Goal: Communication & Community: Answer question/provide support

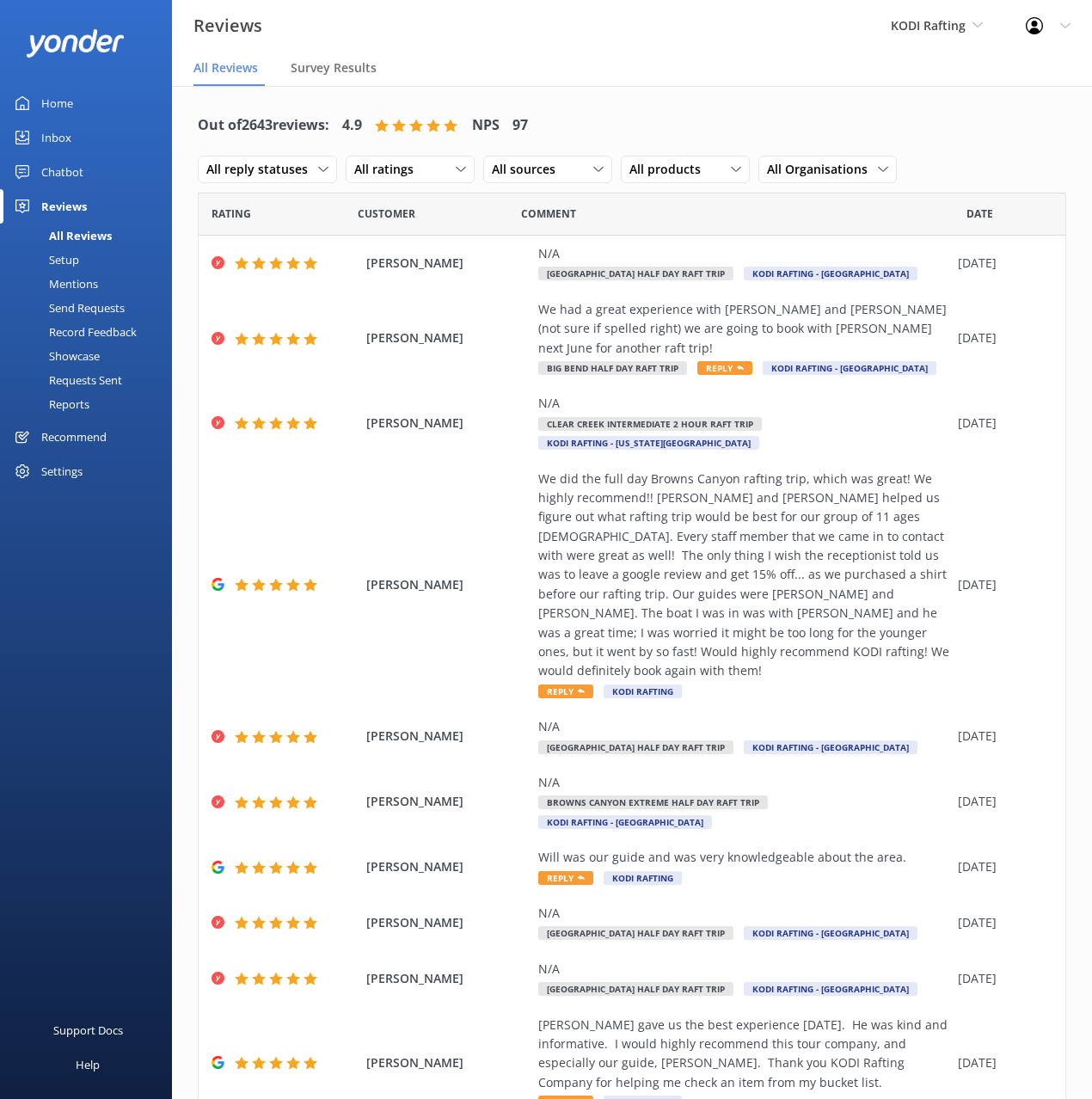
scroll to position [77, 0]
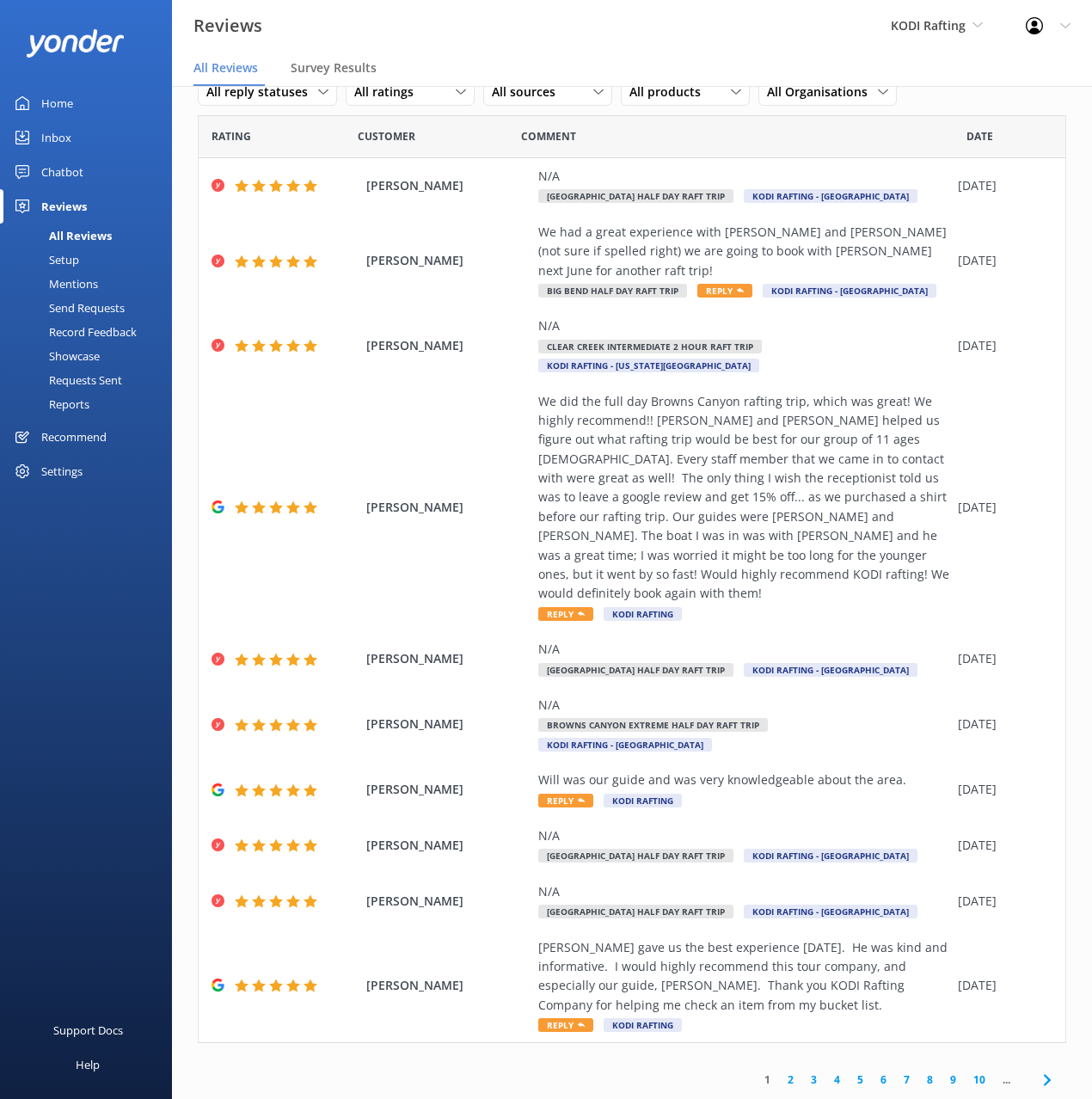
drag, startPoint x: 42, startPoint y: 103, endPoint x: 51, endPoint y: 101, distance: 9.2
click at [44, 103] on div "Home" at bounding box center [57, 103] width 32 height 35
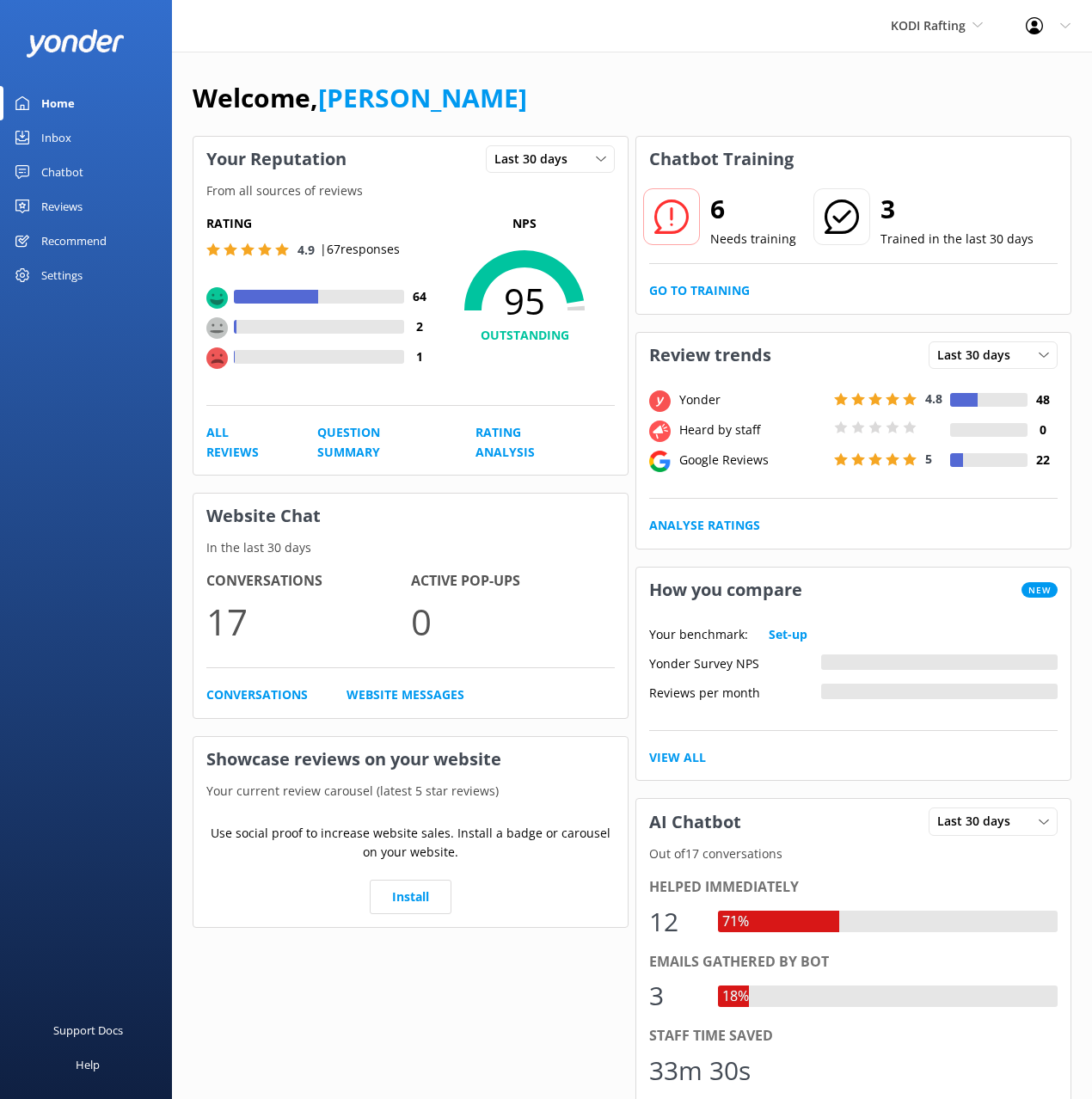
click at [754, 77] on div "Welcome, [PERSON_NAME]" at bounding box center [632, 106] width 879 height 59
click at [696, 90] on div "Welcome, [PERSON_NAME]" at bounding box center [632, 106] width 879 height 59
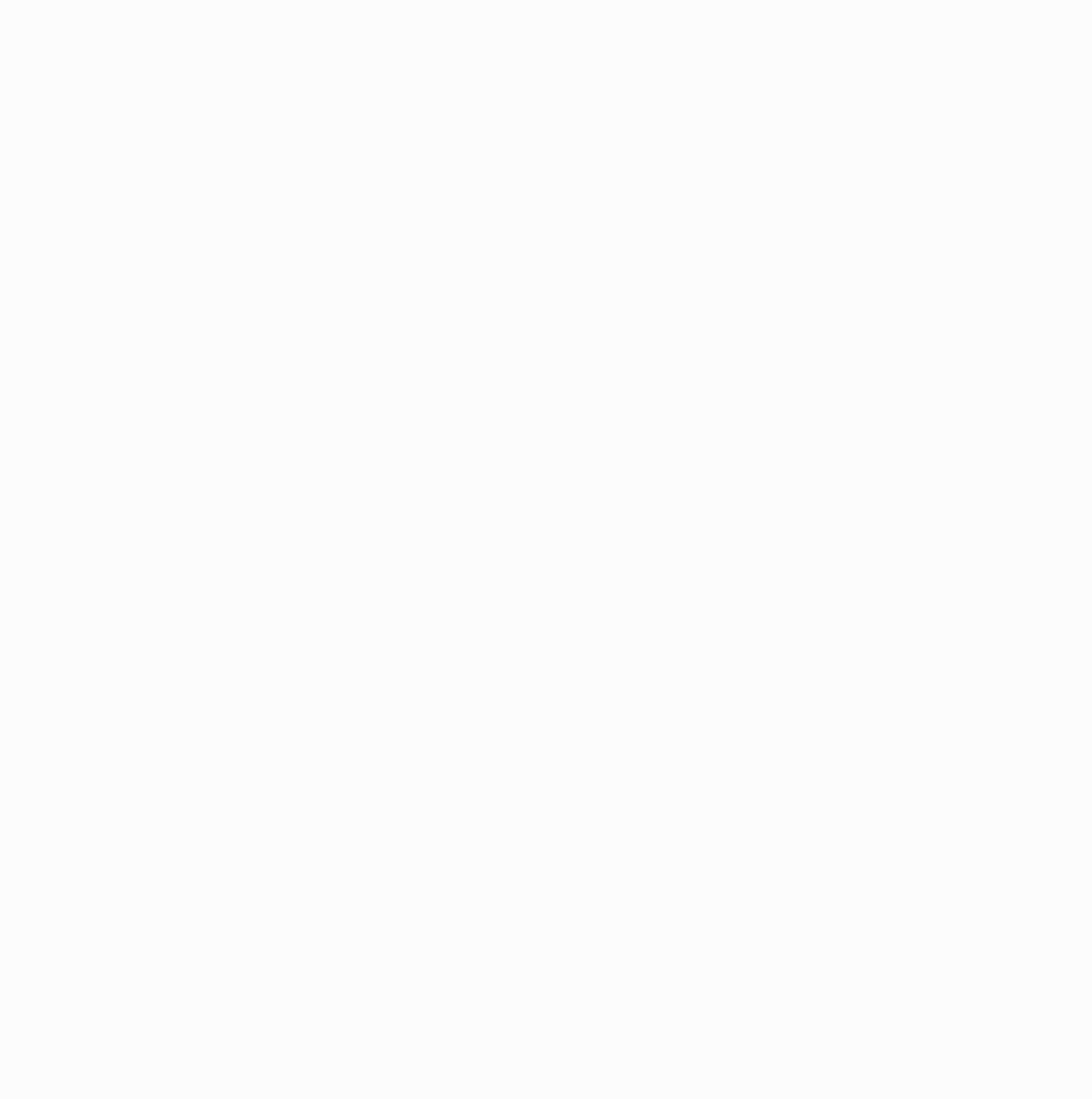
click at [680, 84] on html at bounding box center [546, 550] width 1092 height 1099
click at [680, 84] on div "Loading.." at bounding box center [546, 550] width 1092 height 1099
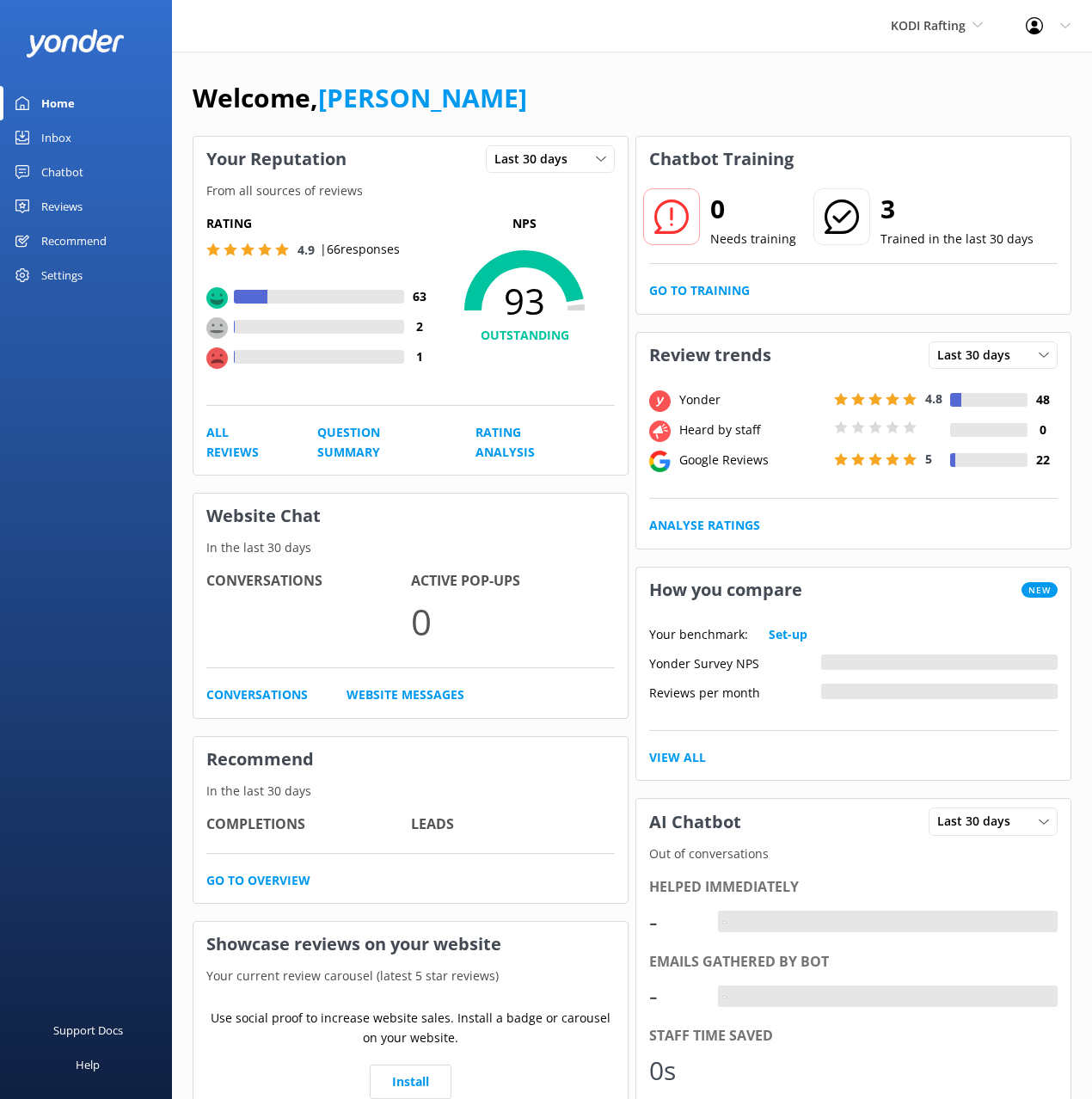
click at [45, 129] on div "Inbox" at bounding box center [56, 137] width 30 height 35
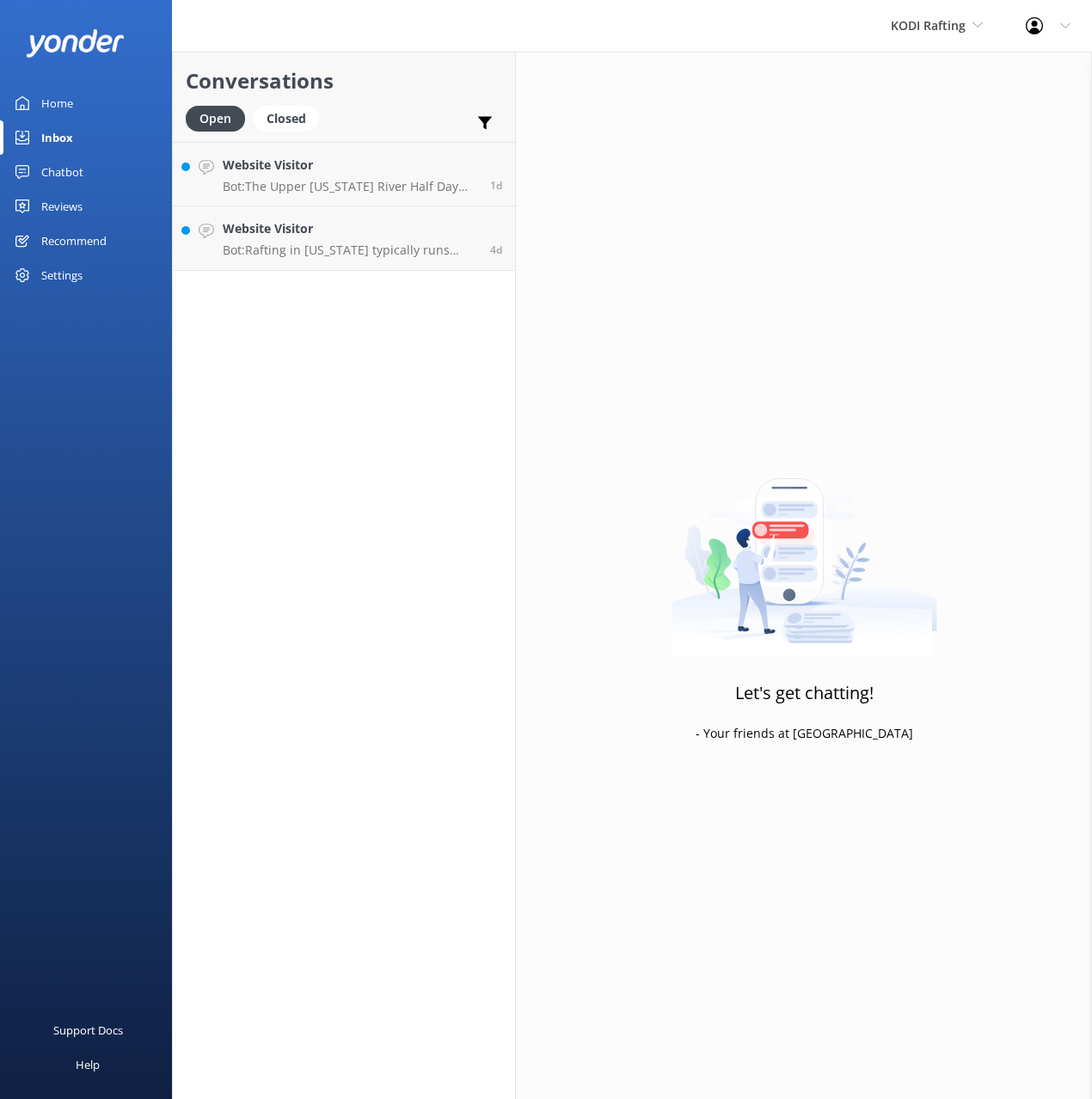
drag, startPoint x: 366, startPoint y: 80, endPoint x: 365, endPoint y: 92, distance: 12.0
click at [366, 80] on h2 "Conversations" at bounding box center [344, 81] width 317 height 33
click at [365, 156] on h4 "Website Visitor" at bounding box center [350, 165] width 255 height 19
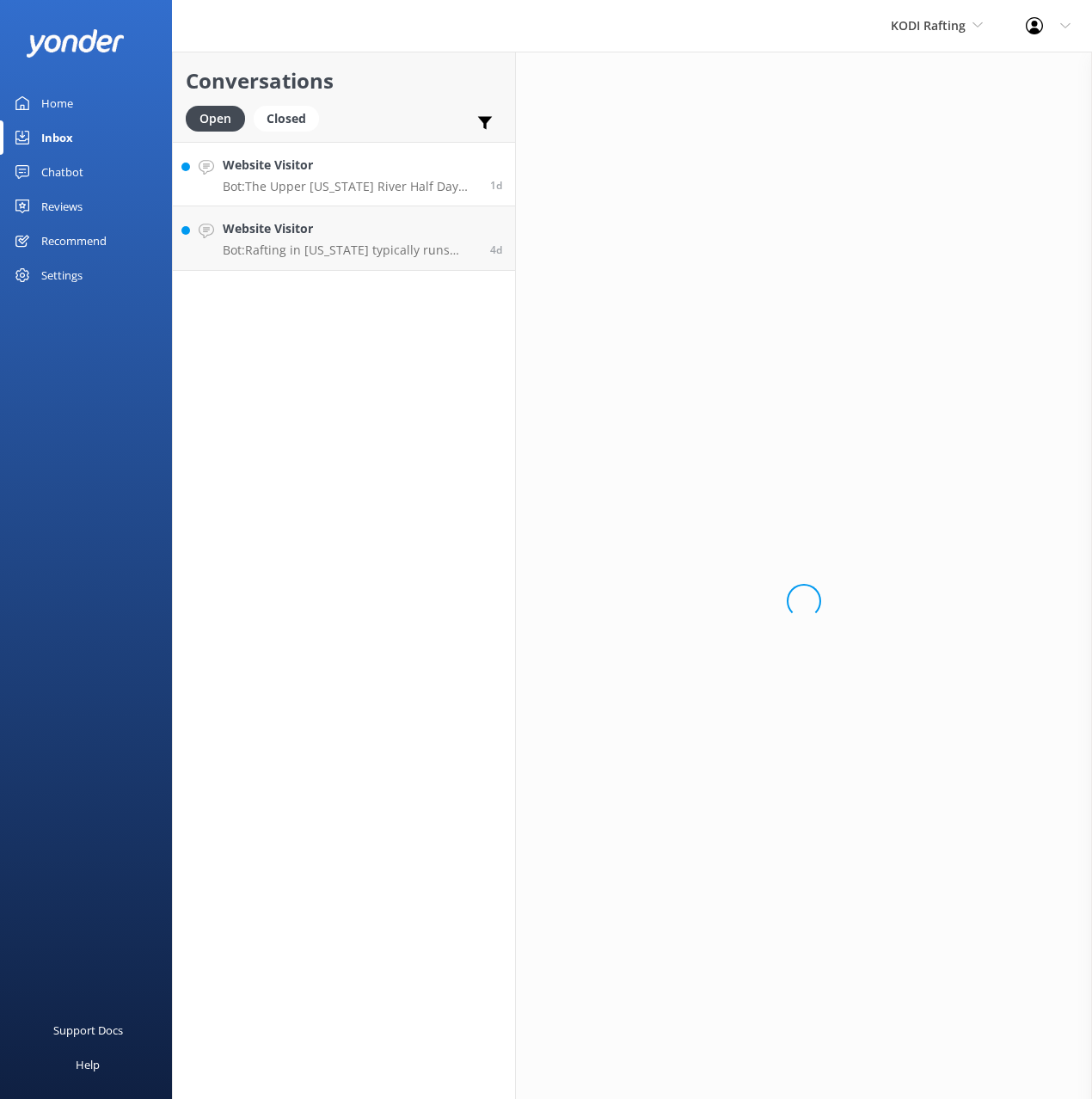
click at [391, 107] on div "Open Closed Important Converted Assigned to me Unassigned" at bounding box center [344, 125] width 317 height 41
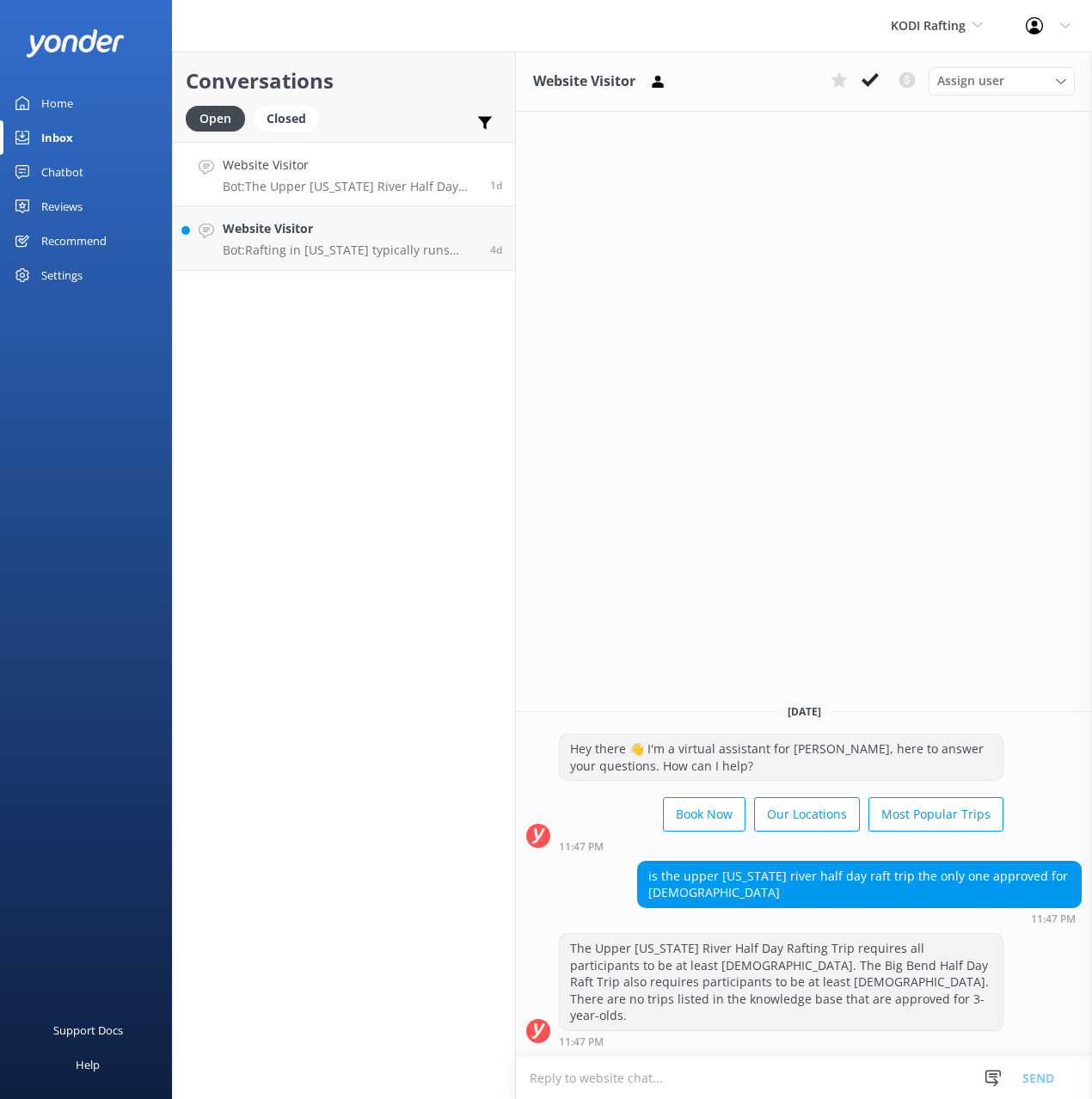
drag, startPoint x: 923, startPoint y: 190, endPoint x: 909, endPoint y: 114, distance: 77.3
click at [922, 187] on div "Website Visitor Assign user Amy Monday, 15th September Hey there 👋 I'm a virtua…" at bounding box center [803, 575] width 576 height 1048
click at [908, 229] on div "Website Visitor Assign user Amy Monday, 15th September Hey there 👋 I'm a virtua…" at bounding box center [803, 575] width 576 height 1048
drag, startPoint x: 992, startPoint y: 226, endPoint x: 738, endPoint y: 191, distance: 256.4
click at [992, 226] on div "Website Visitor Assign user Amy Monday, 15th September Hey there 👋 I'm a virtua…" at bounding box center [803, 575] width 576 height 1048
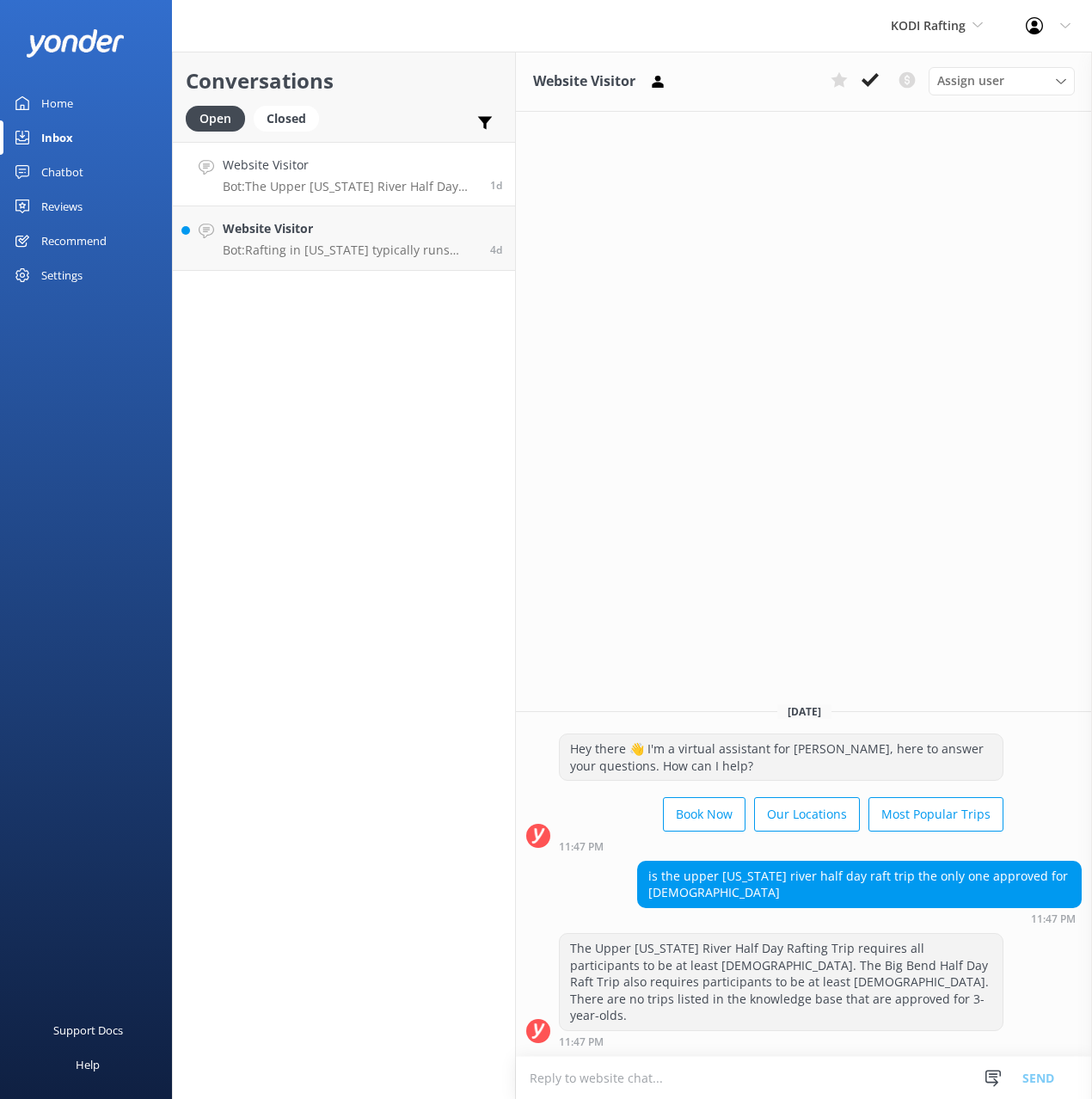
click at [389, 63] on div "Conversations Open Closed Important Converted Assigned to me Unassigned" at bounding box center [344, 96] width 343 height 91
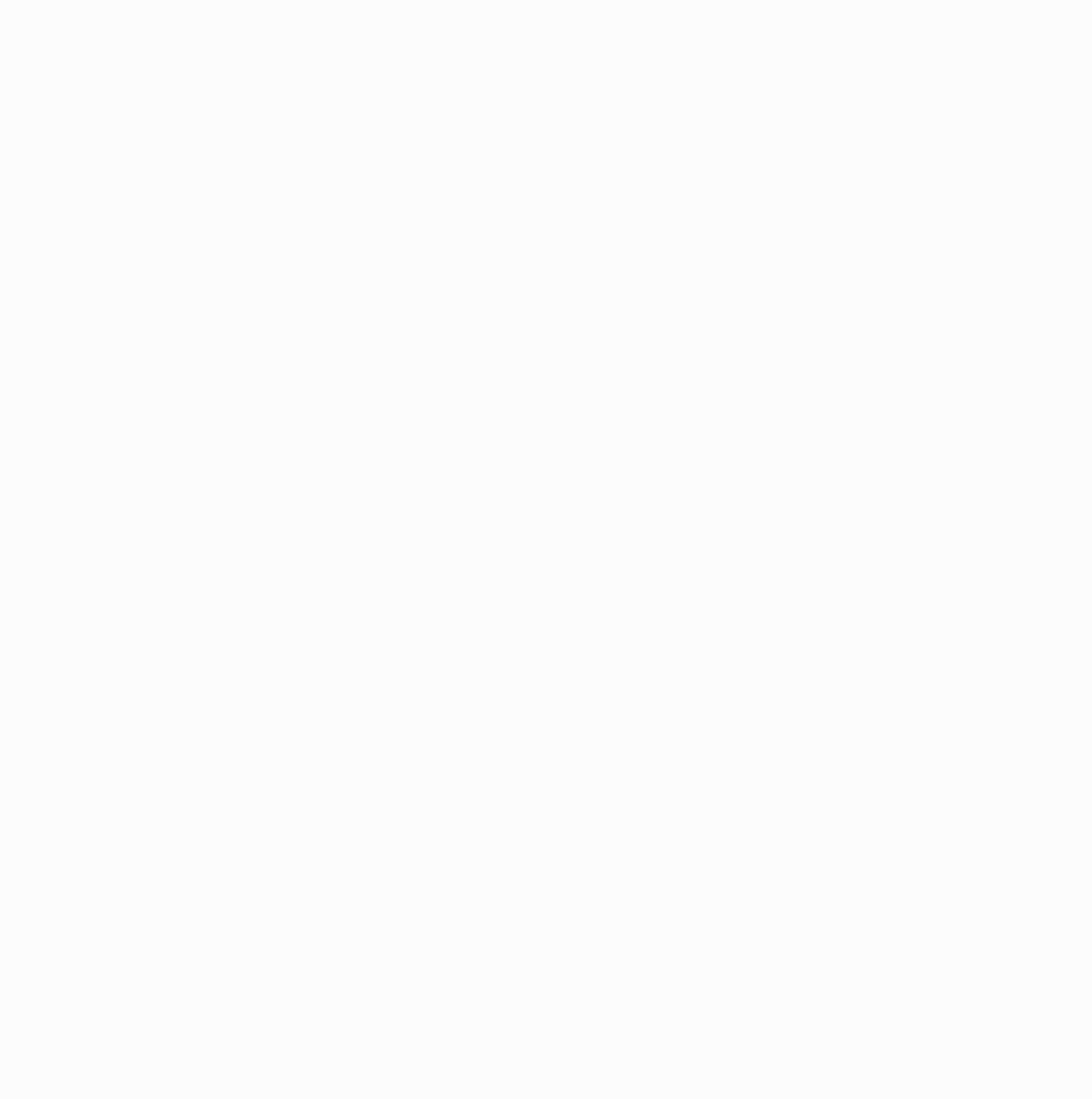
click at [890, 223] on html at bounding box center [546, 550] width 1092 height 1099
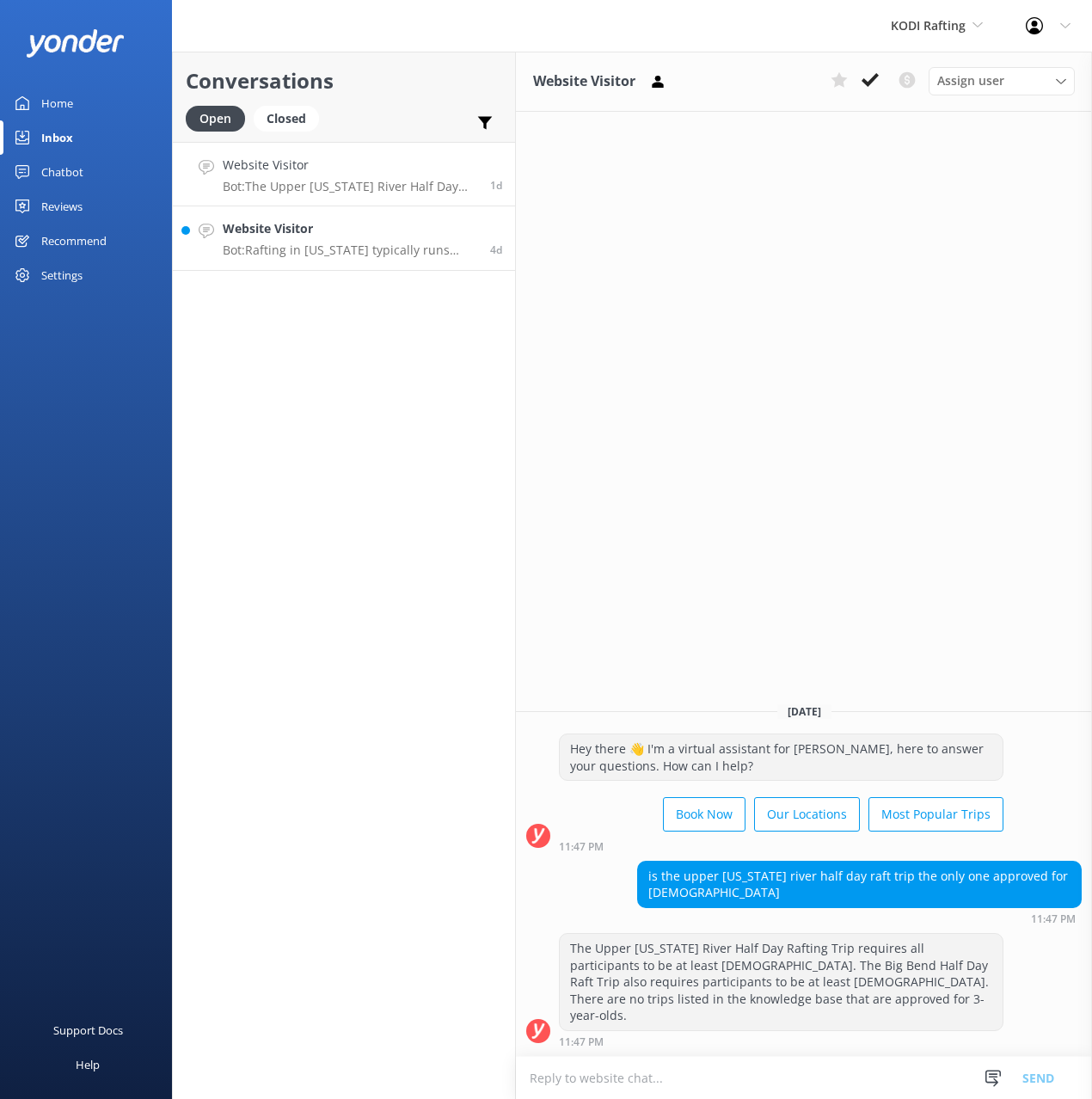
click at [390, 228] on h4 "Website Visitor" at bounding box center [350, 228] width 255 height 19
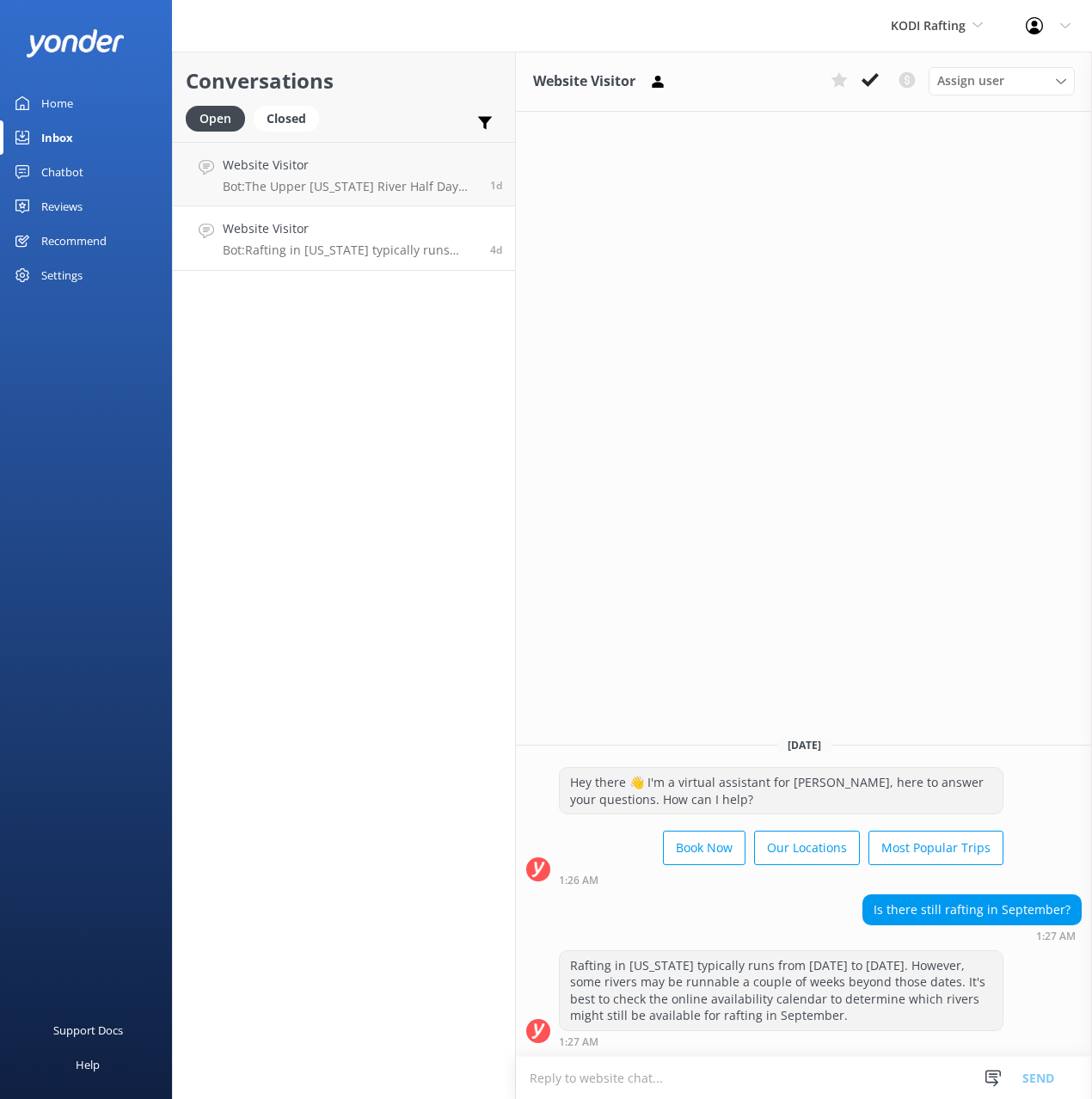
click at [384, 105] on div "Open Closed Important Converted Assigned to me Unassigned" at bounding box center [344, 125] width 317 height 41
drag, startPoint x: 70, startPoint y: 97, endPoint x: 104, endPoint y: 104, distance: 34.7
click at [71, 97] on div "Home" at bounding box center [57, 103] width 32 height 35
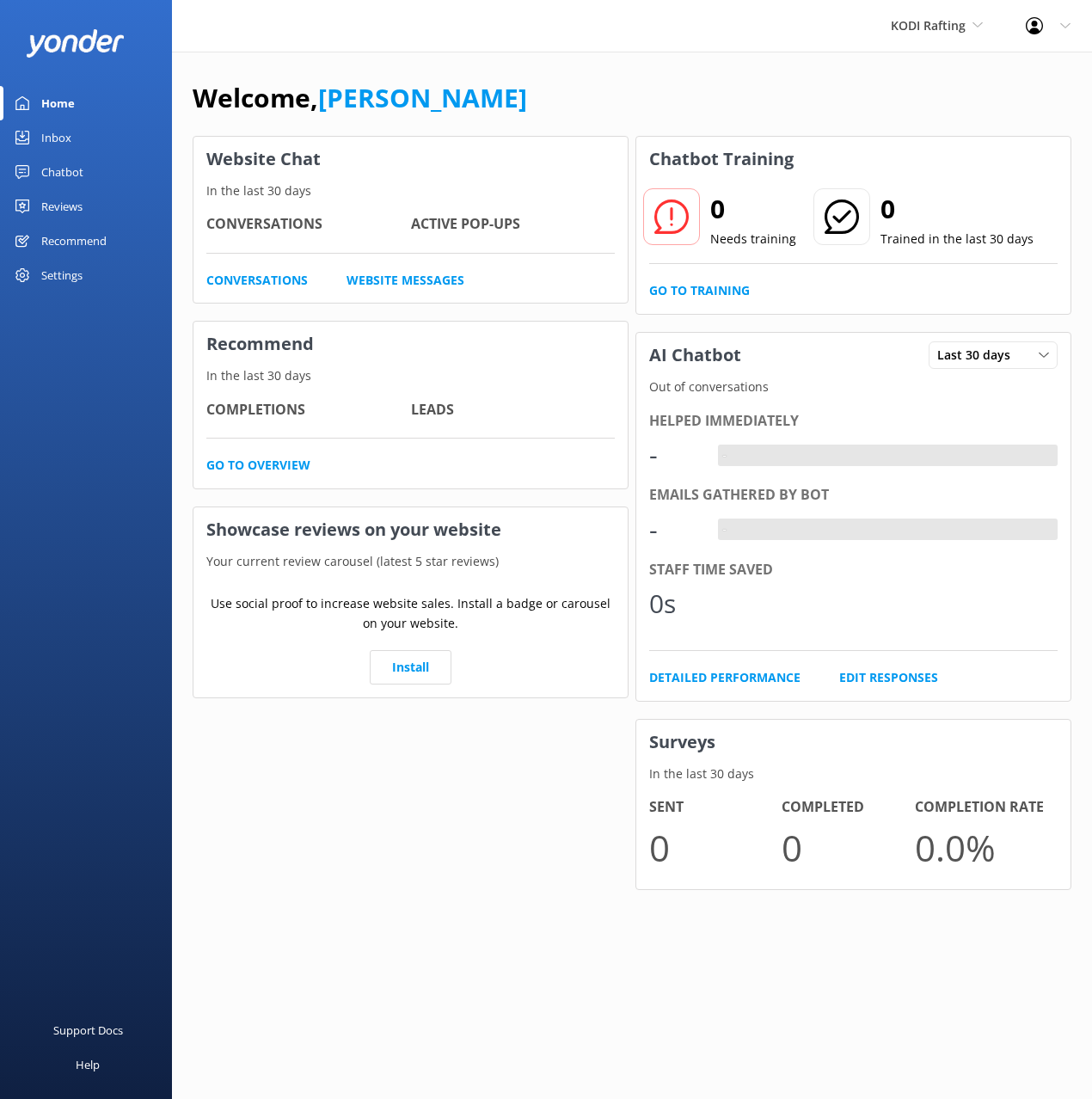
drag, startPoint x: 550, startPoint y: 88, endPoint x: 193, endPoint y: 535, distance: 572.1
click at [546, 91] on div "Welcome, [PERSON_NAME]" at bounding box center [632, 106] width 879 height 59
